Goal: Task Accomplishment & Management: Manage account settings

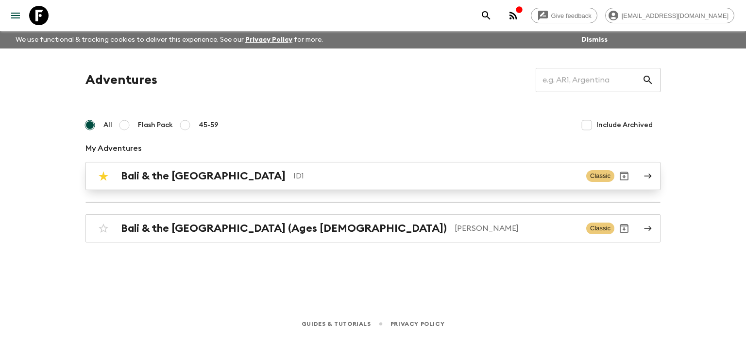
click at [184, 176] on h2 "Bali & the [GEOGRAPHIC_DATA]" at bounding box center [203, 176] width 165 height 13
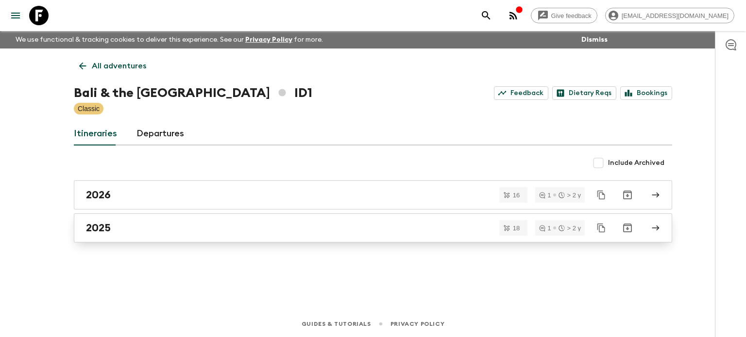
click at [114, 225] on div "2025" at bounding box center [363, 228] width 555 height 13
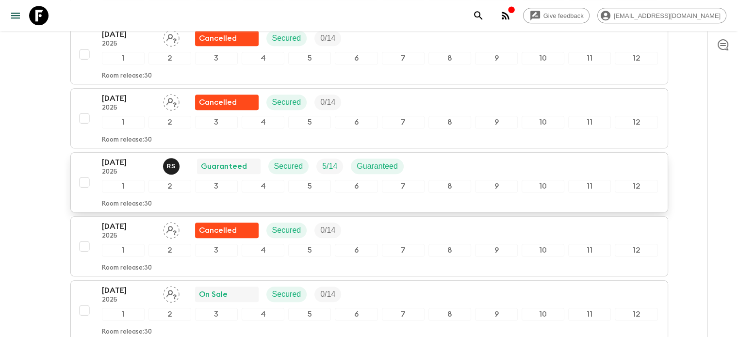
scroll to position [728, 0]
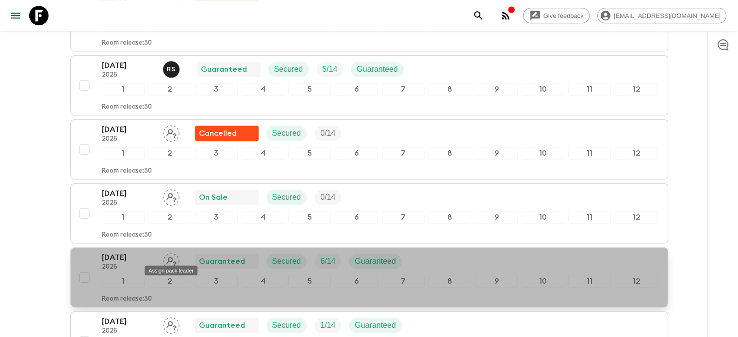
click at [171, 260] on div "Assign pack leader" at bounding box center [171, 267] width 55 height 17
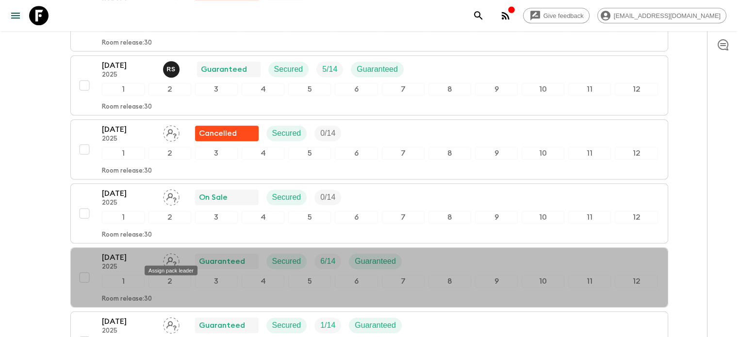
click at [173, 260] on div "Assign pack leader" at bounding box center [171, 267] width 55 height 17
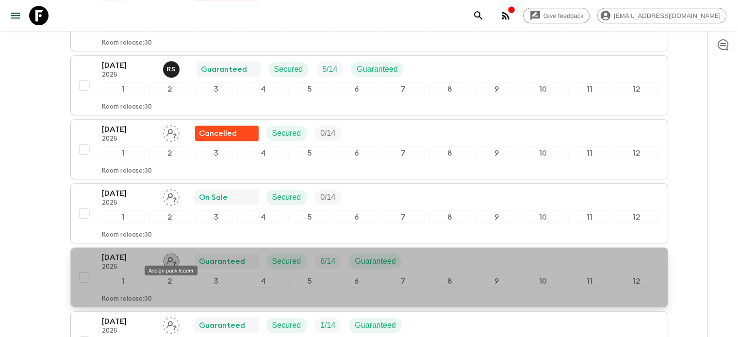
click at [171, 257] on icon "Assign pack leader" at bounding box center [171, 261] width 10 height 9
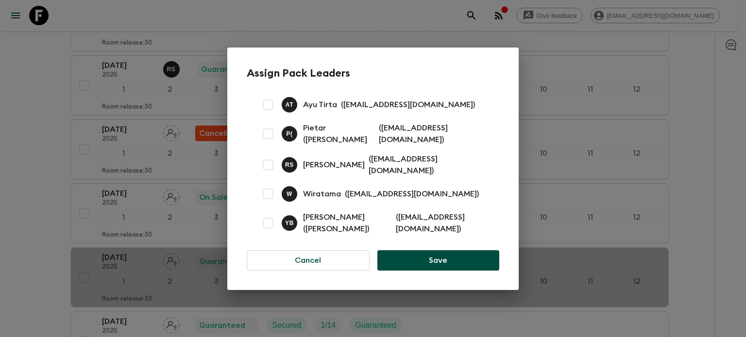
click at [316, 225] on p "[PERSON_NAME] ([PERSON_NAME])" at bounding box center [347, 223] width 89 height 23
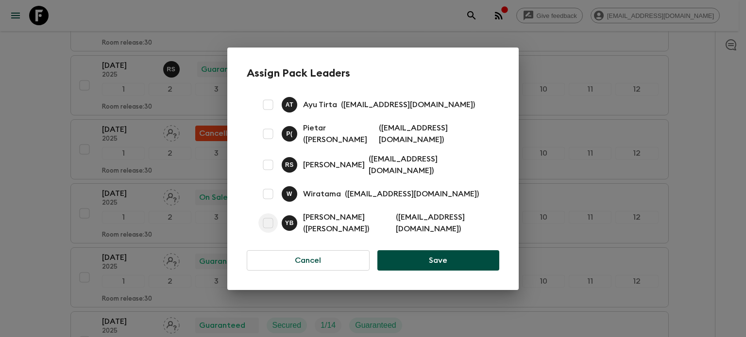
click at [266, 223] on input "checkbox" at bounding box center [267, 223] width 19 height 19
checkbox input "true"
click at [415, 257] on button "Save" at bounding box center [438, 260] width 122 height 20
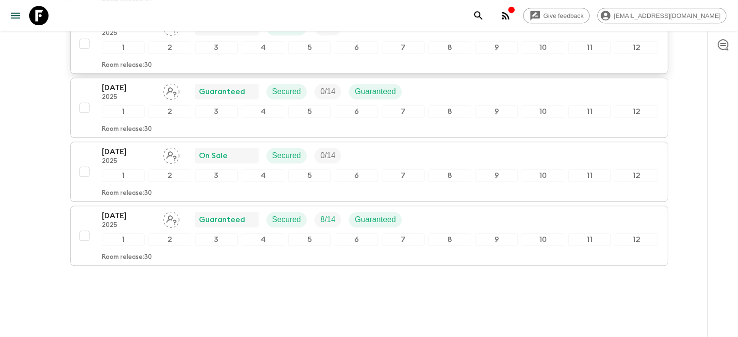
scroll to position [1100, 0]
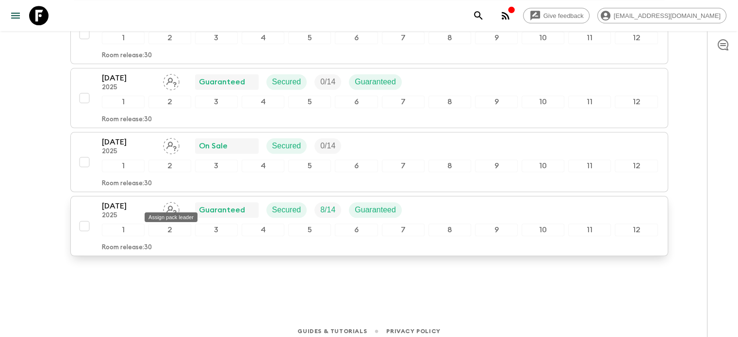
click at [175, 202] on icon "Assign pack leader" at bounding box center [171, 210] width 17 height 17
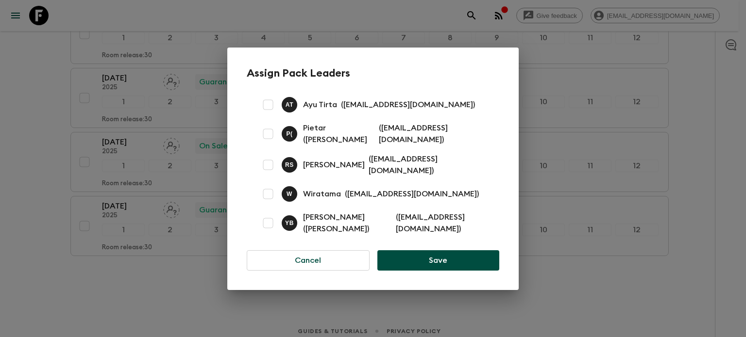
click at [265, 224] on input "checkbox" at bounding box center [267, 223] width 19 height 19
checkbox input "true"
click at [435, 260] on button "Save" at bounding box center [438, 260] width 122 height 20
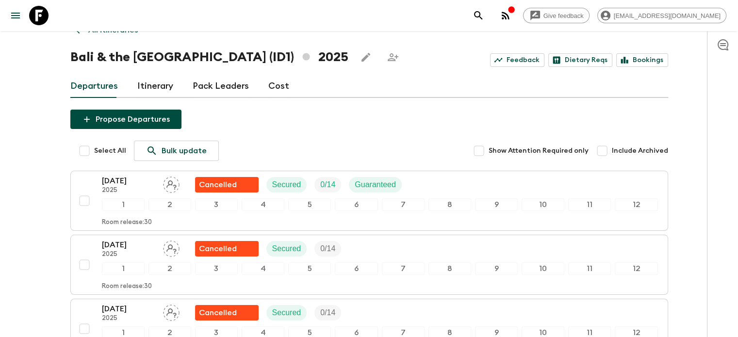
scroll to position [0, 0]
